Goal: Information Seeking & Learning: Learn about a topic

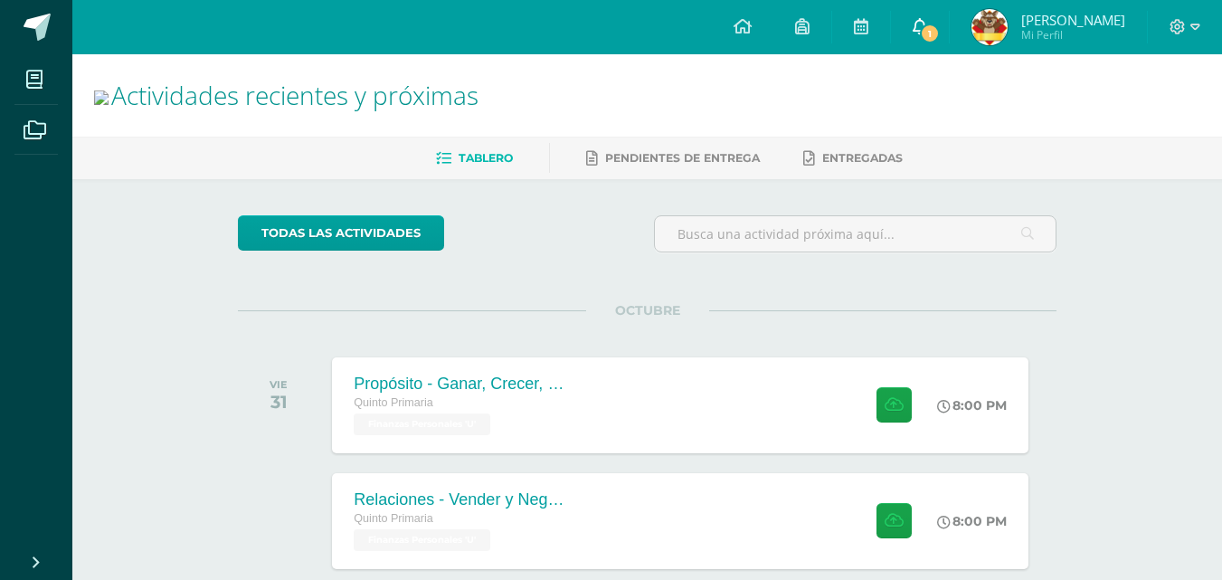
click at [949, 24] on link "1" at bounding box center [920, 27] width 58 height 54
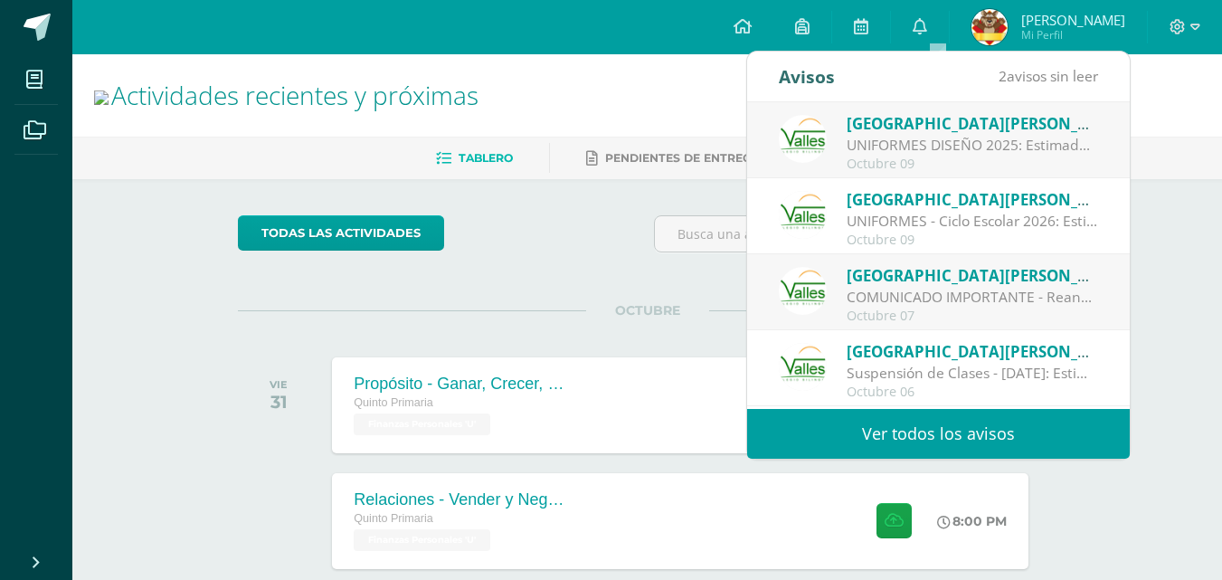
click at [972, 128] on div "Colegio Valles te envió un aviso" at bounding box center [972, 123] width 251 height 24
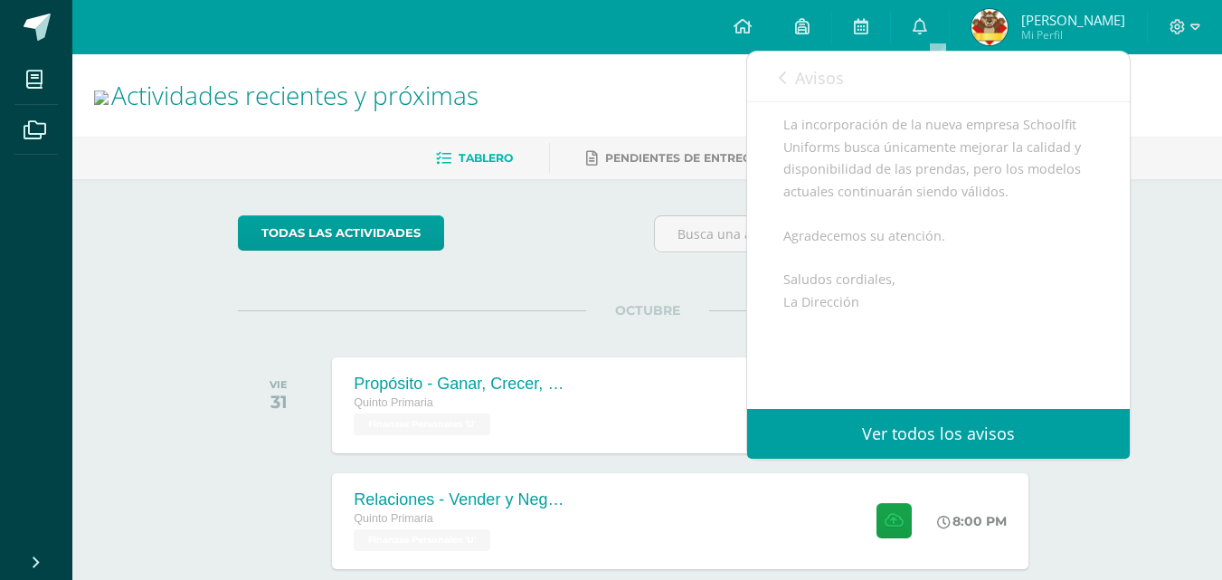
scroll to position [419, 0]
click at [786, 74] on link "Avisos" at bounding box center [811, 78] width 65 height 52
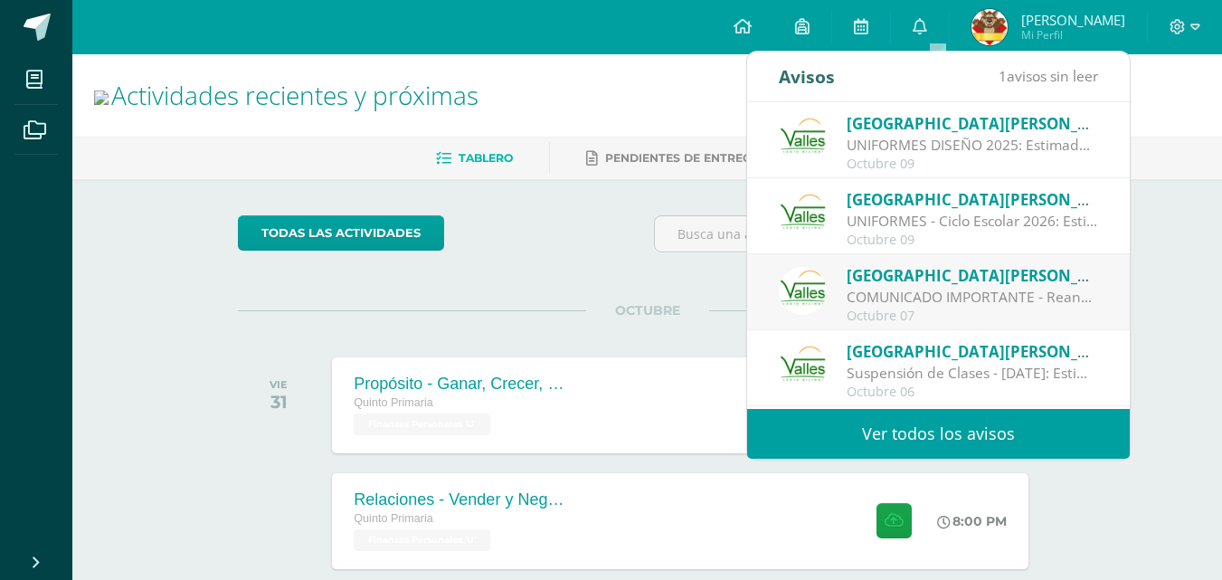
click at [942, 154] on div "UNIFORMES DISEÑO 2025: Estimados padres de familia: Reciban un cordial saludo. …" at bounding box center [972, 145] width 251 height 21
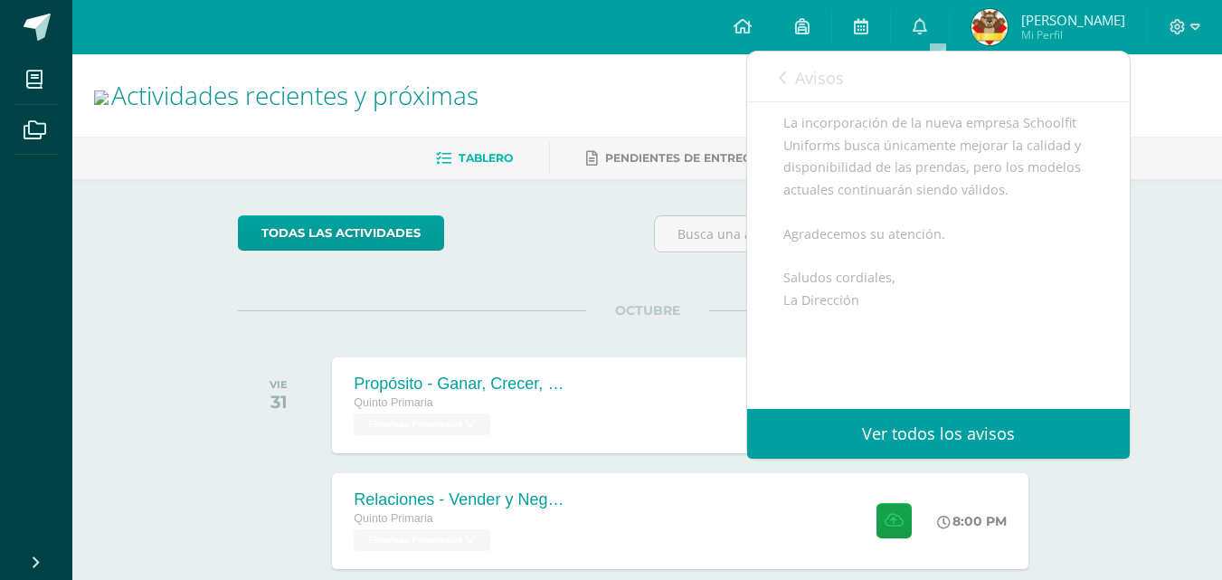
click at [800, 68] on span "Avisos" at bounding box center [819, 78] width 49 height 22
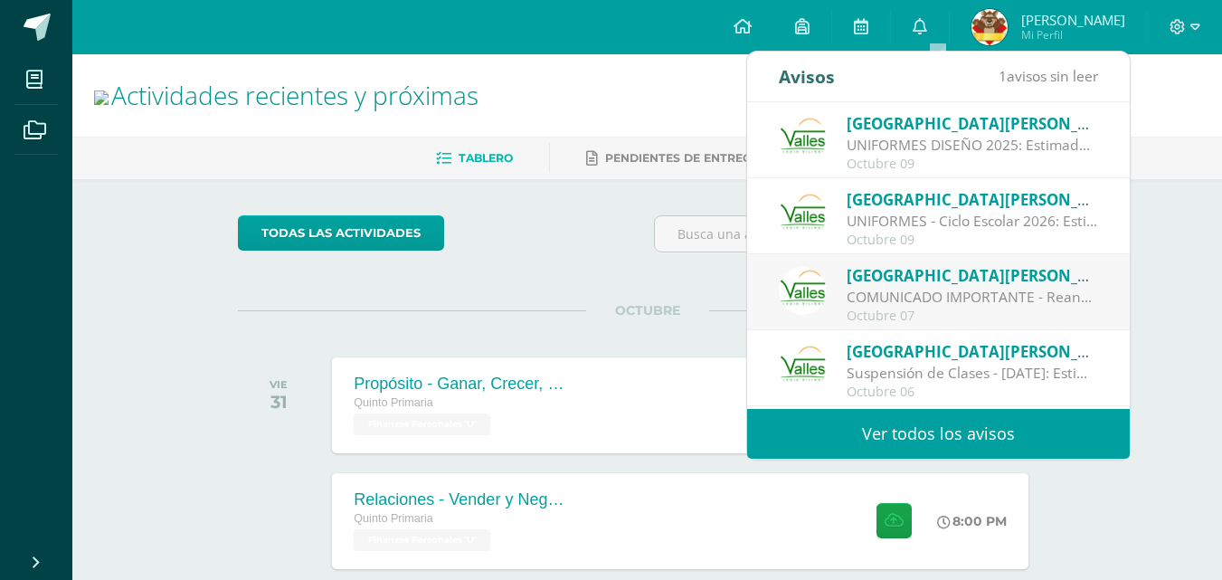
click at [886, 223] on div "UNIFORMES - Ciclo Escolar 2026: Estimados padres de familia: Reciban un cordial…" at bounding box center [972, 221] width 251 height 21
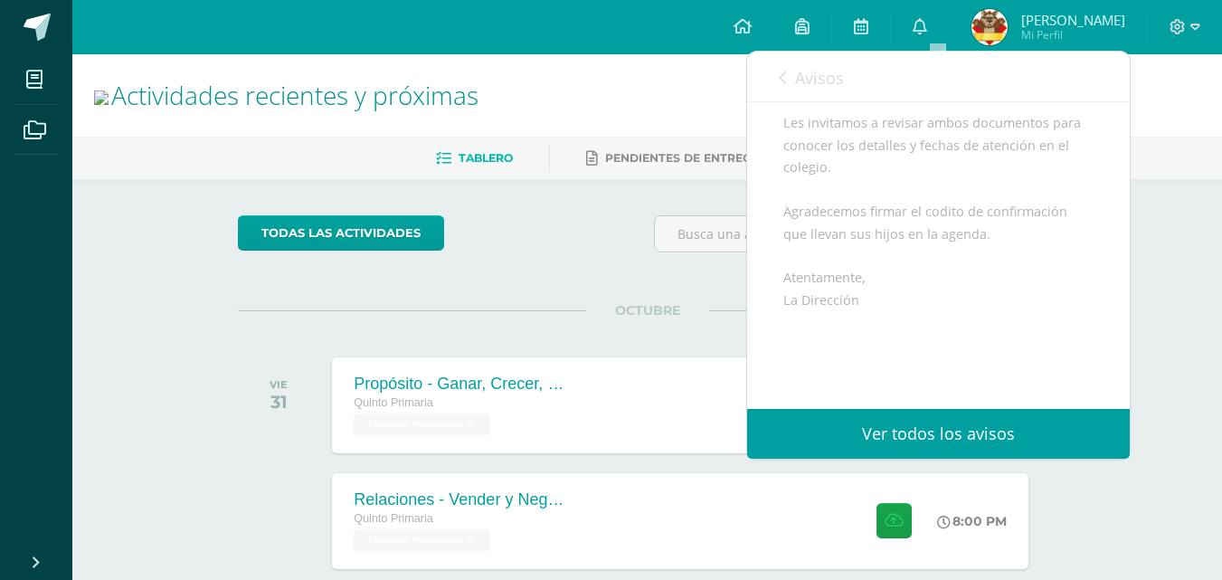
scroll to position [631, 0]
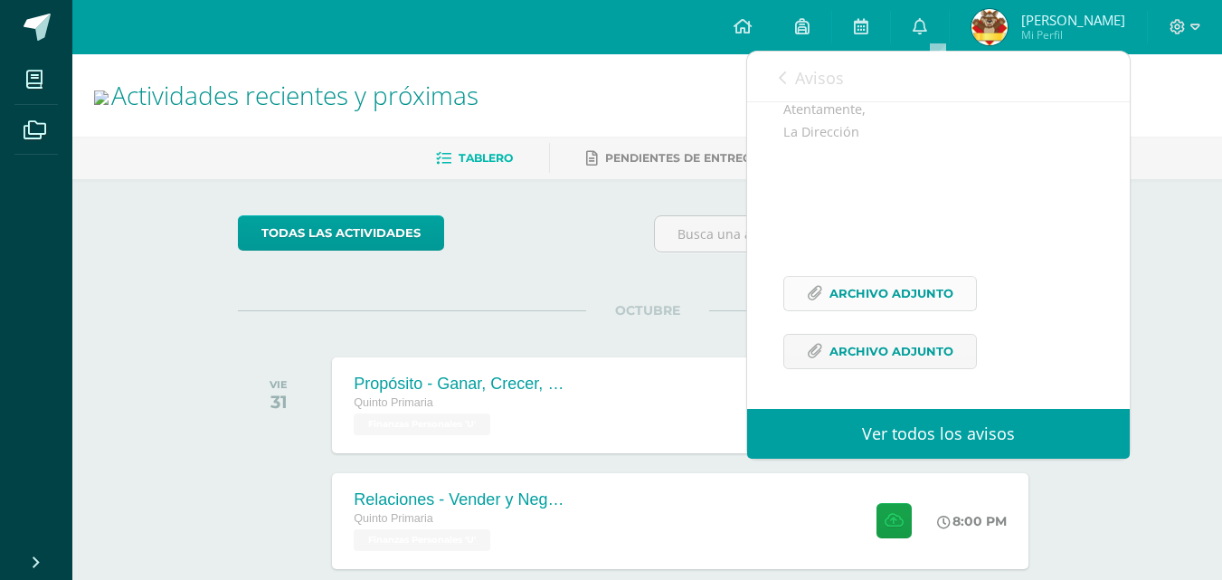
click at [859, 289] on span "Archivo Adjunto" at bounding box center [891, 293] width 124 height 33
click at [915, 16] on link "0" at bounding box center [920, 27] width 58 height 54
click at [809, 76] on span "Avisos" at bounding box center [819, 78] width 49 height 22
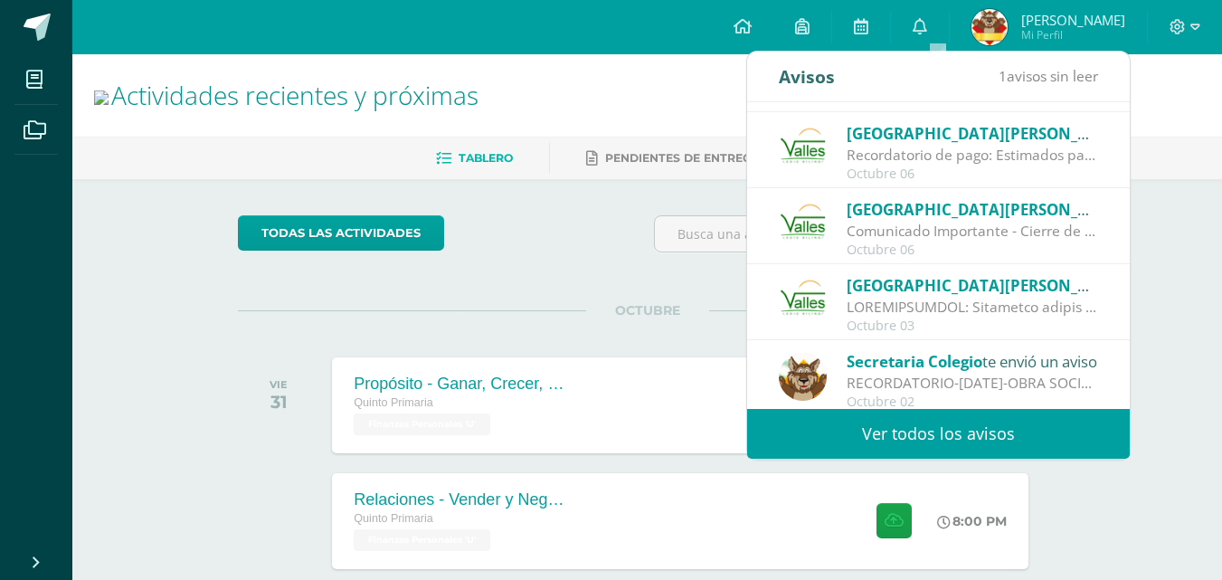
scroll to position [301, 0]
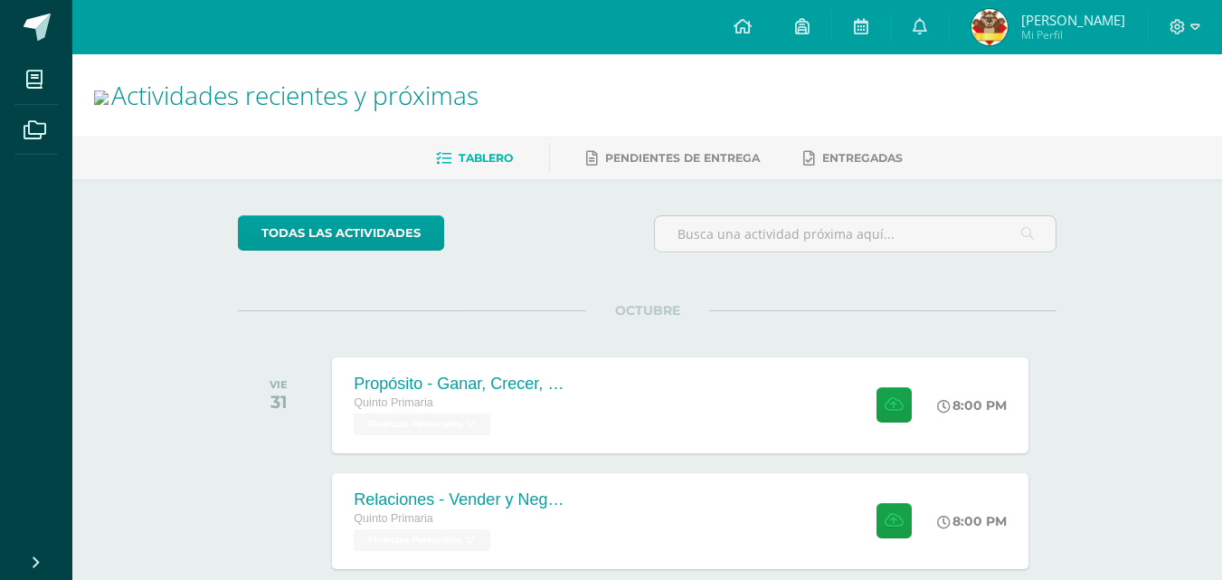
click at [1039, 9] on span "Linda Isabella Mi Perfil" at bounding box center [1048, 27] width 161 height 36
click at [1008, 12] on img at bounding box center [989, 27] width 36 height 36
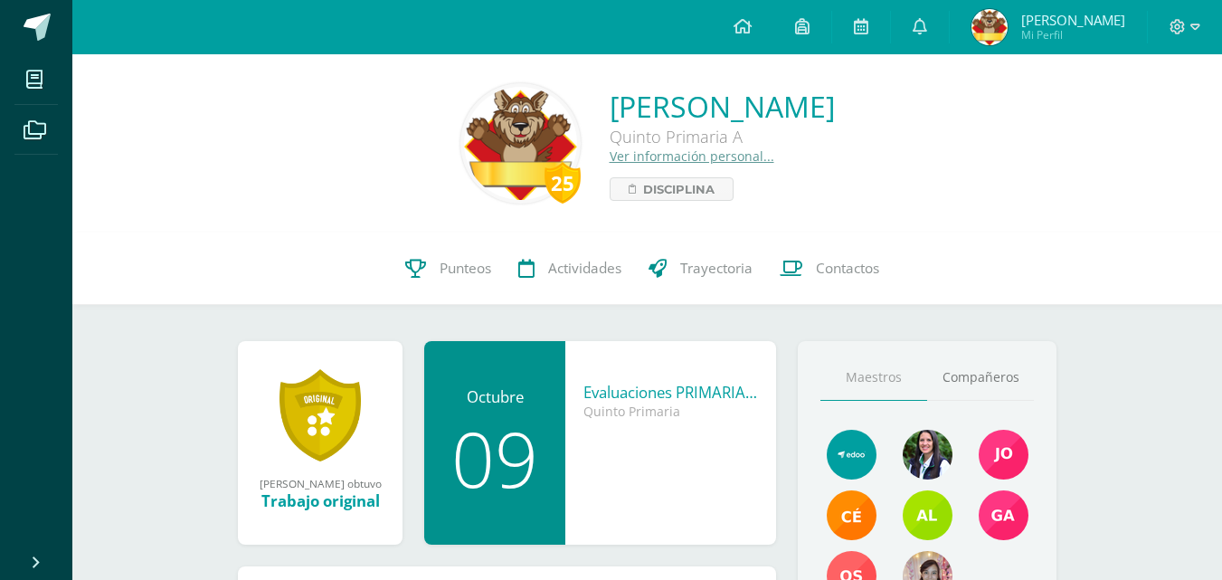
click at [610, 157] on link "Ver información personal..." at bounding box center [692, 155] width 165 height 17
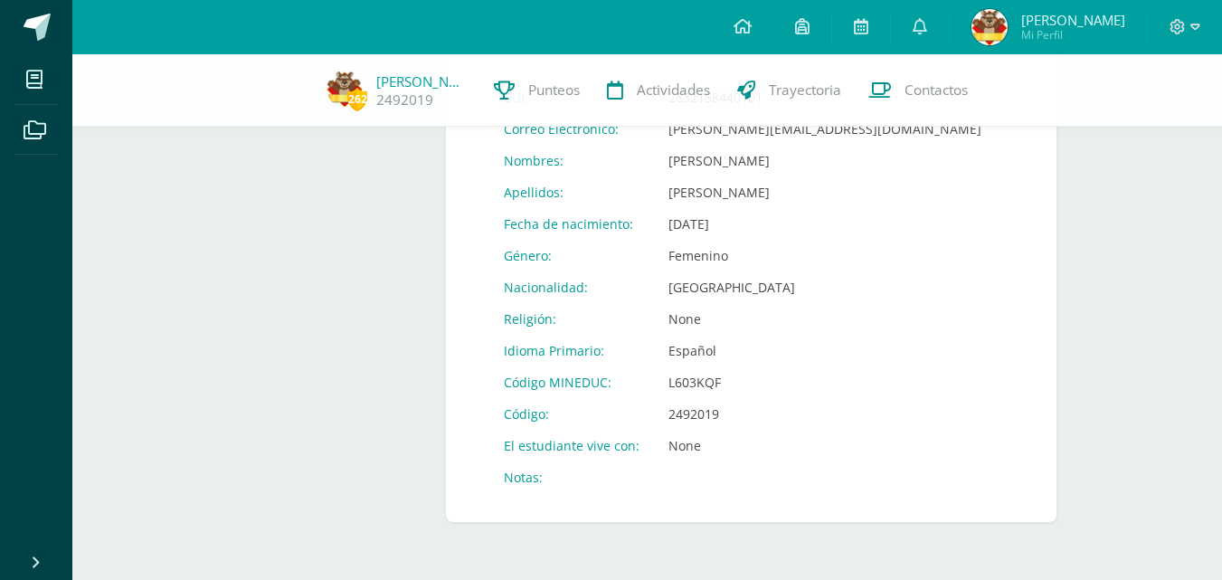
scroll to position [754, 0]
click at [852, 405] on td "2492019" at bounding box center [825, 414] width 342 height 32
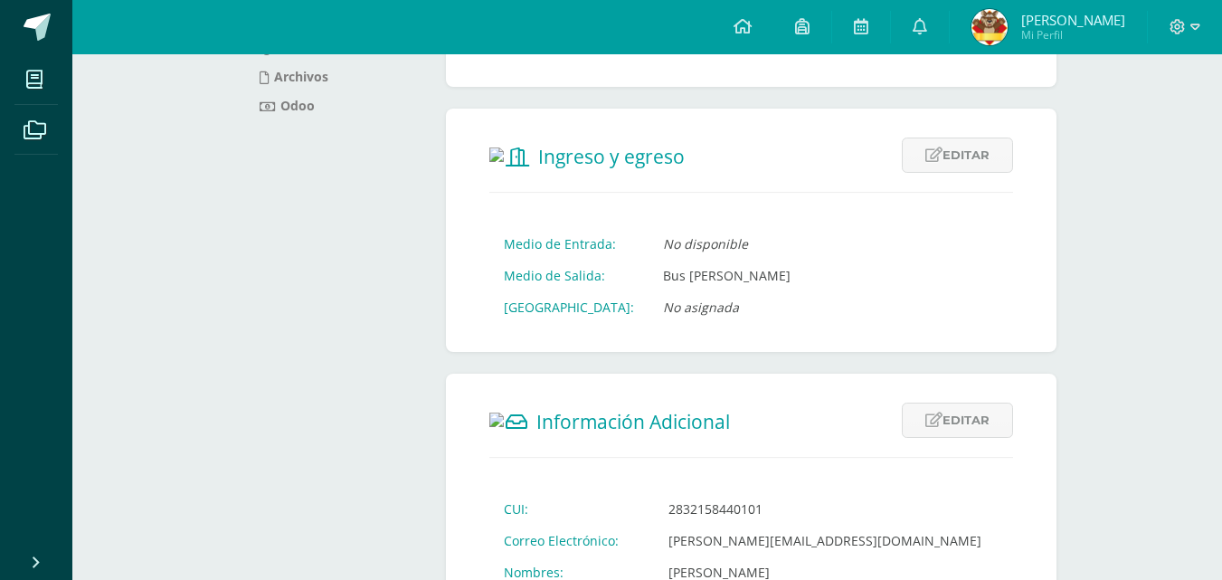
scroll to position [0, 0]
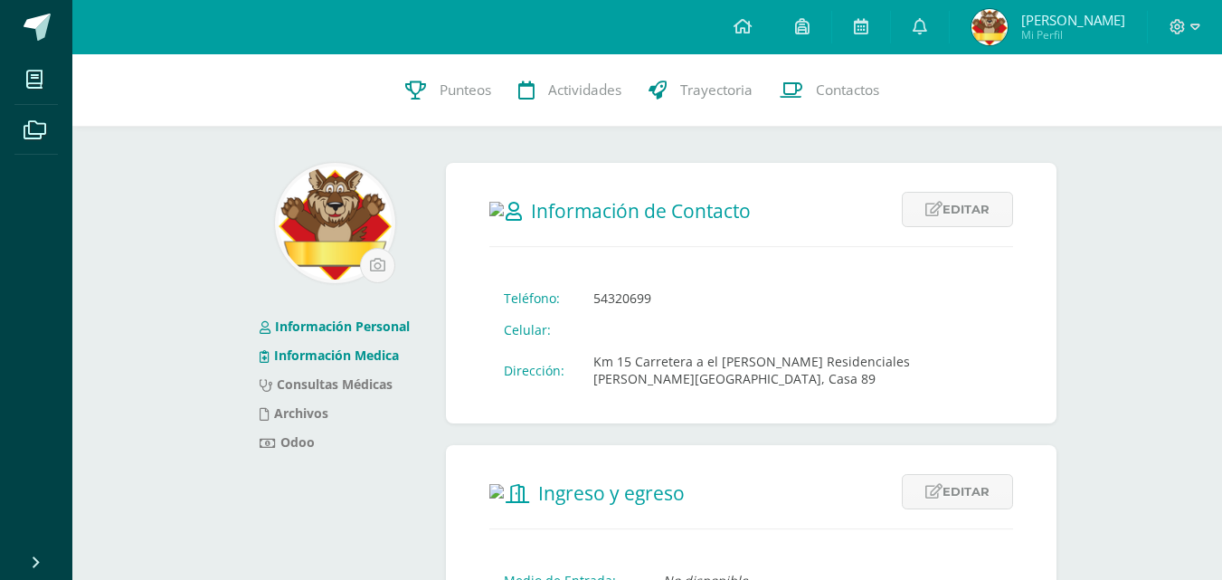
click at [276, 356] on link "Información Medica" at bounding box center [329, 354] width 139 height 17
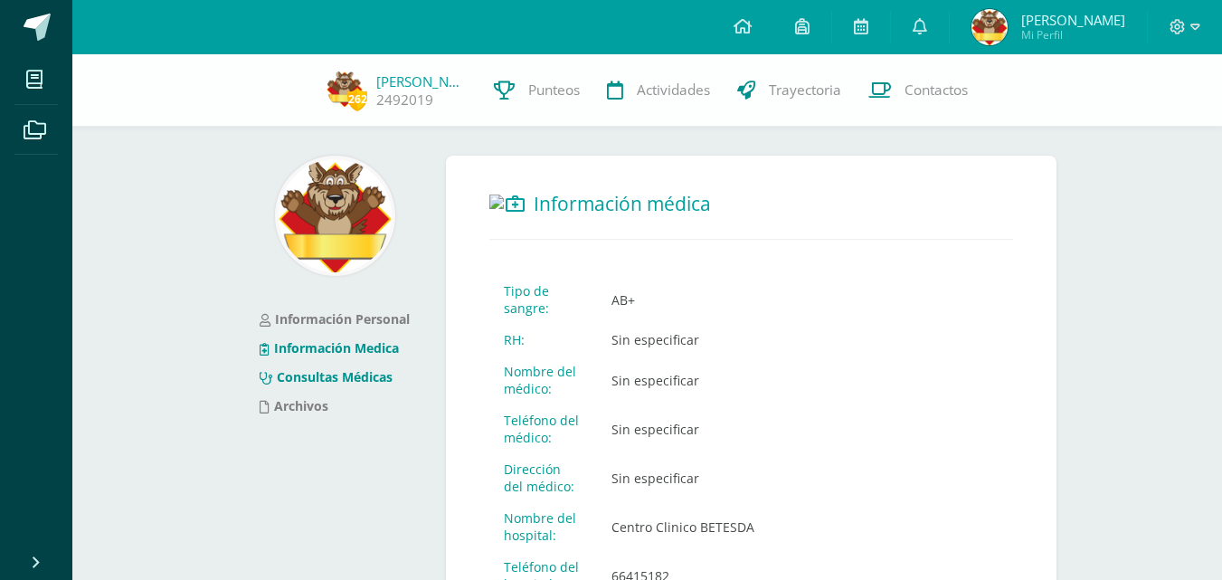
click at [299, 375] on link "Consultas Médicas" at bounding box center [326, 376] width 133 height 17
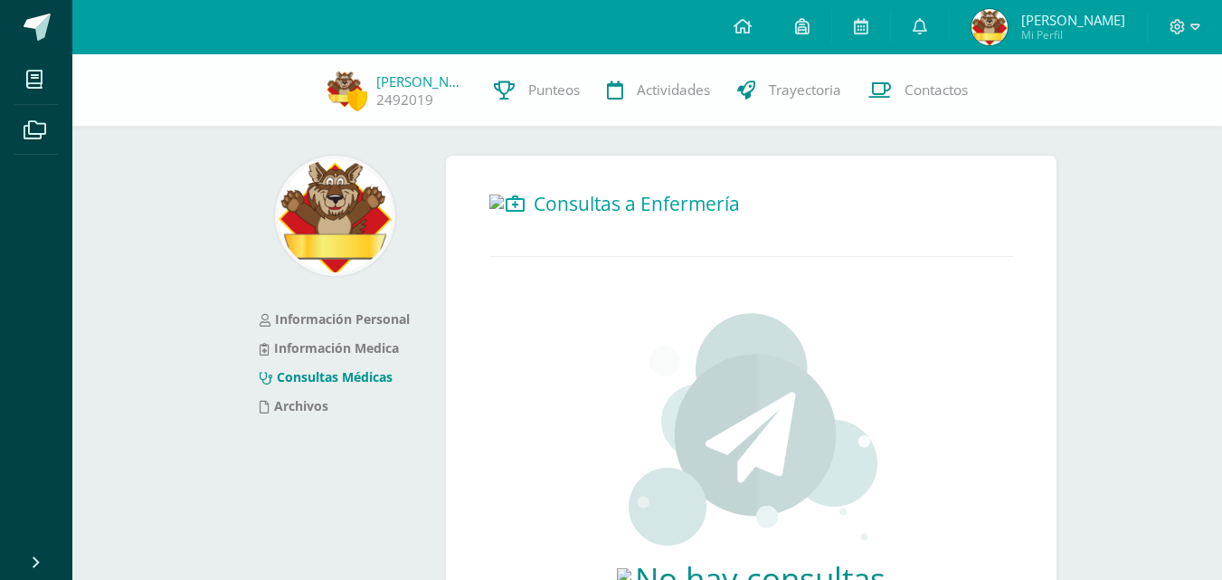
scroll to position [215, 0]
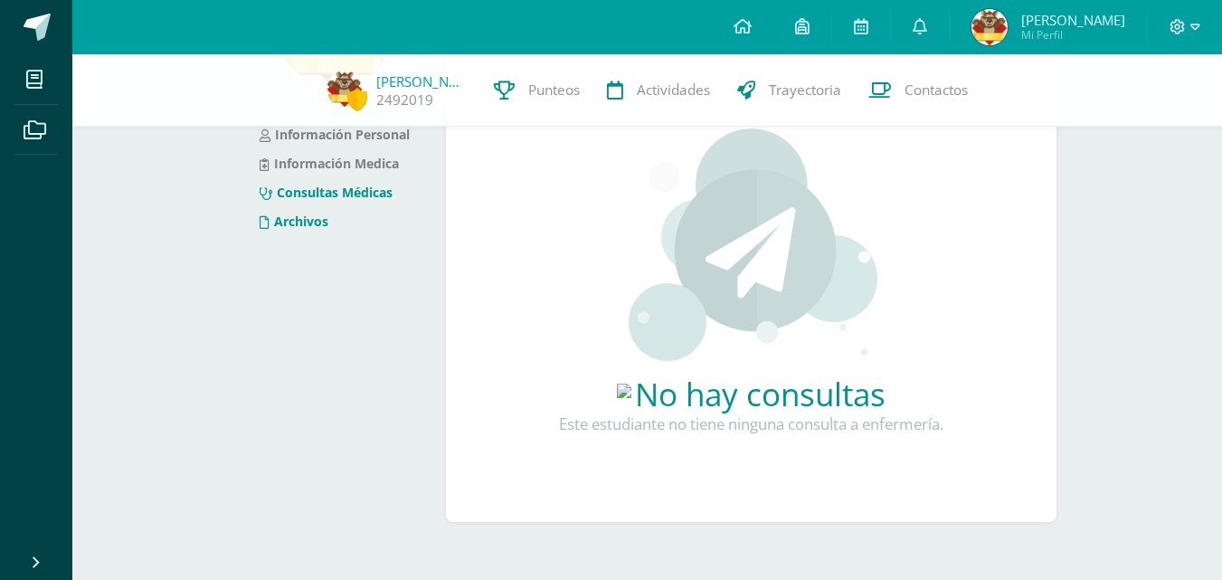
click at [265, 213] on link "Archivos" at bounding box center [294, 221] width 69 height 17
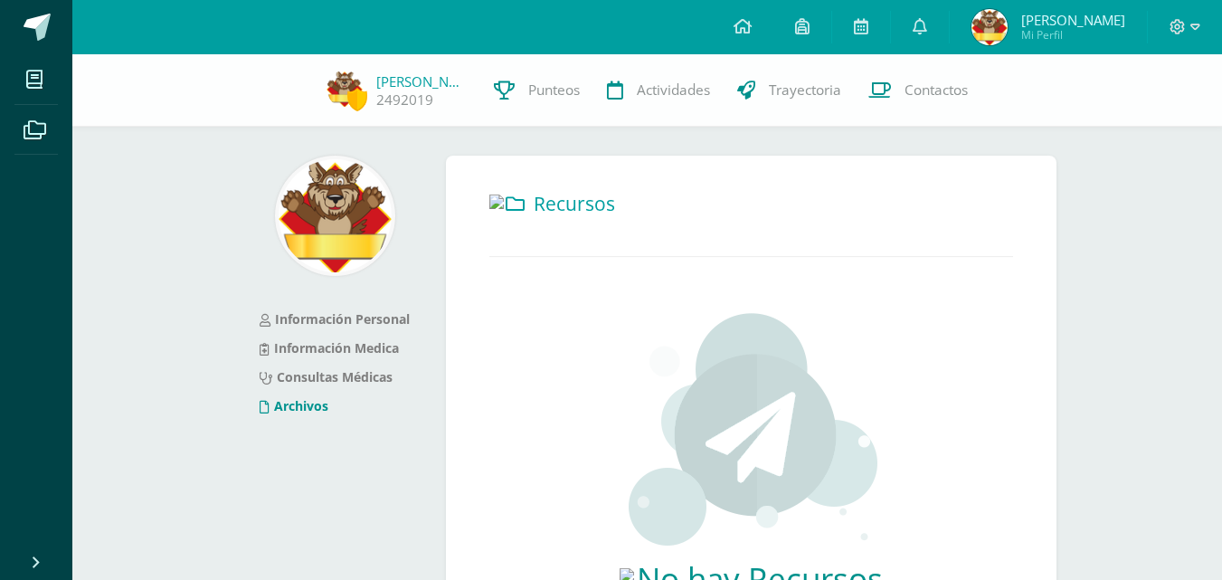
scroll to position [215, 0]
